Goal: Information Seeking & Learning: Find specific fact

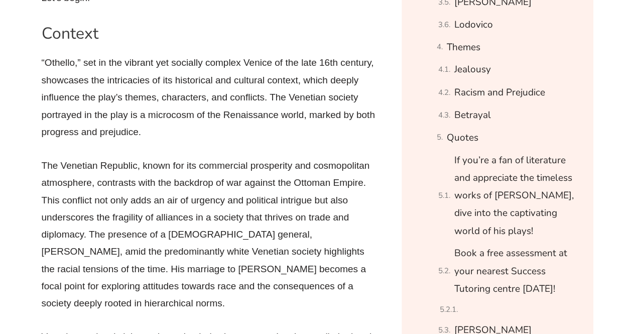
scroll to position [881, 0]
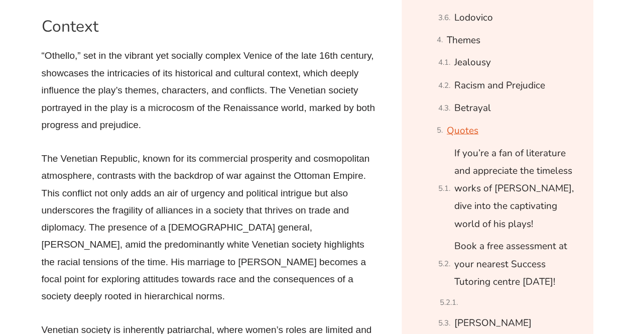
click at [449, 129] on link "Quotes" at bounding box center [463, 130] width 32 height 18
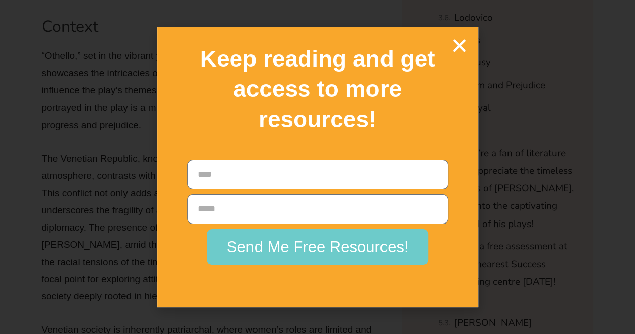
scroll to position [22750, 0]
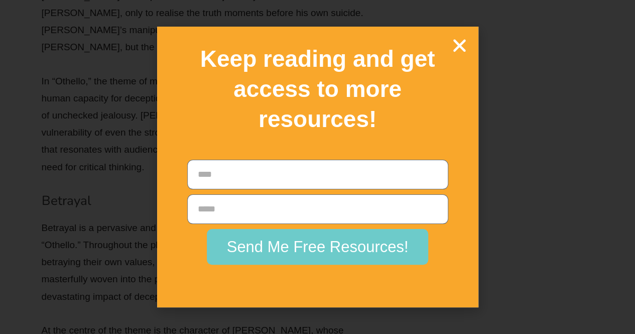
click at [452, 43] on icon "Close" at bounding box center [460, 46] width 18 height 18
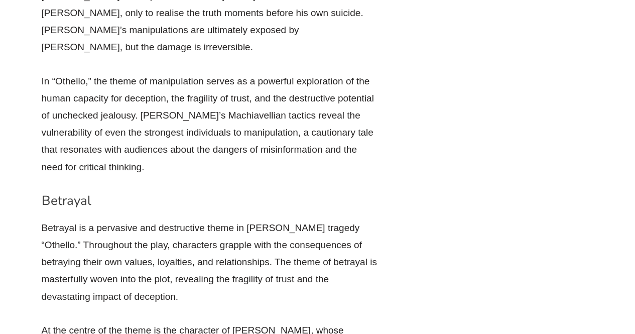
scroll to position [22751, 0]
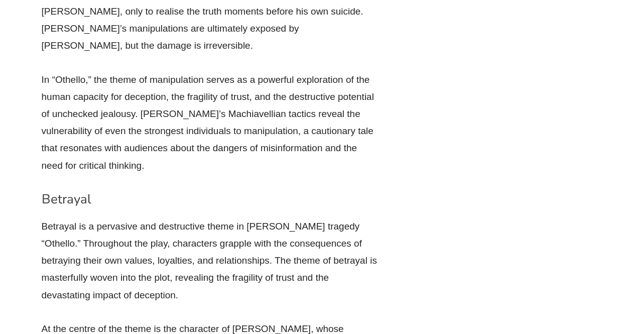
drag, startPoint x: 103, startPoint y: 36, endPoint x: 342, endPoint y: 51, distance: 239.8
copy li "“O, beware, my lord, of jealousy; It is the green-ey’d monster which doth mock …"
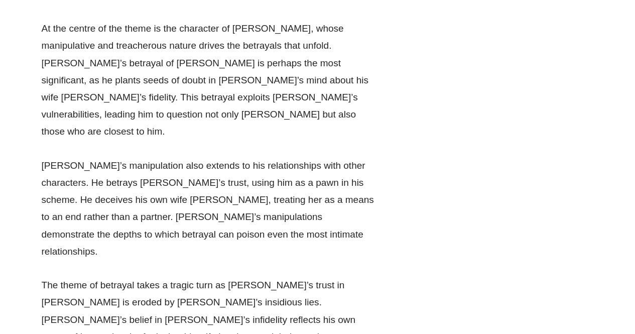
scroll to position [23052, 0]
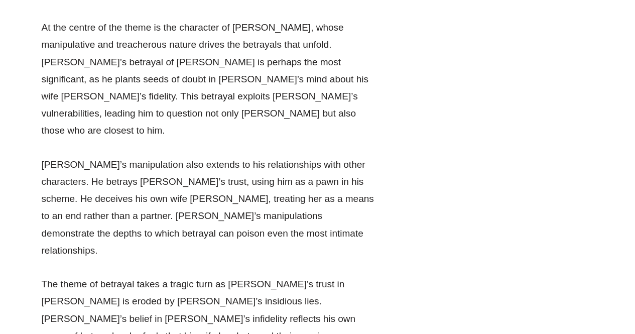
drag, startPoint x: 103, startPoint y: 10, endPoint x: 305, endPoint y: 25, distance: 202.2
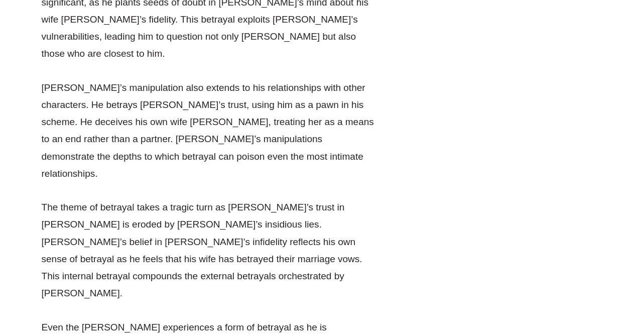
scroll to position [23130, 0]
drag, startPoint x: 102, startPoint y: 140, endPoint x: 104, endPoint y: 56, distance: 83.8
copy li "“Then must you speak Of one that lov’d not wisely but too well, Of one not easi…"
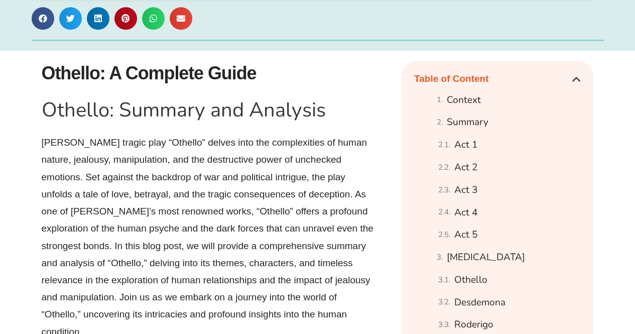
scroll to position [508, 0]
